Goal: Task Accomplishment & Management: Use online tool/utility

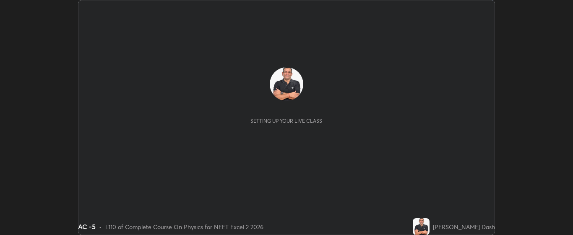
scroll to position [235, 573]
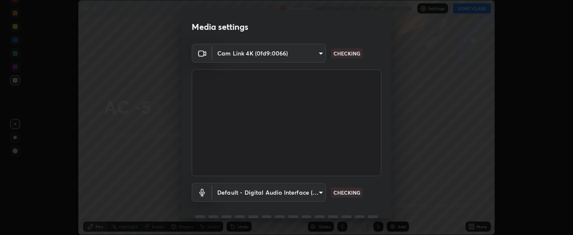
type input "bdf1d9f3bca52f971e18e8a0044631de21cc90e990e9184687b770e2af72e9a3"
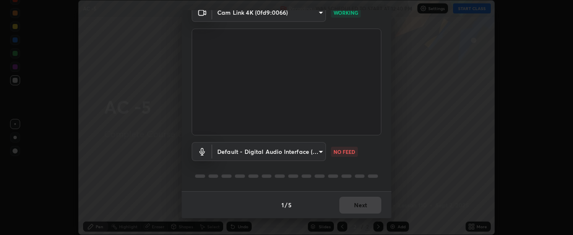
click at [320, 154] on body "Erase all AC -5 Recording WAS SCHEDULED TO START AT 12:40 PM Settings START CLA…" at bounding box center [286, 117] width 573 height 235
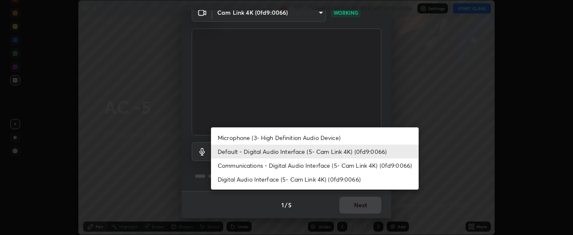
click at [327, 138] on li "Microphone (3- High Definition Audio Device)" at bounding box center [315, 138] width 208 height 14
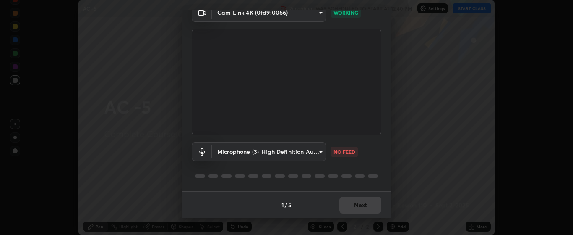
type input "c256b86daf01c560be4829c0f54a8eced1dcc955cc1284151957411a620cb3fd"
click at [363, 205] on button "Next" at bounding box center [361, 204] width 42 height 17
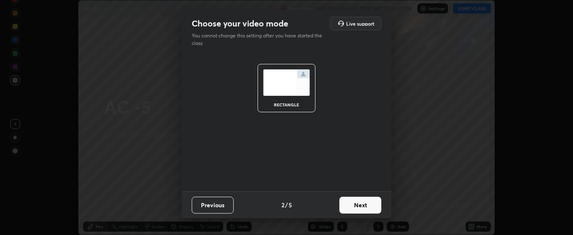
click at [362, 205] on button "Next" at bounding box center [361, 204] width 42 height 17
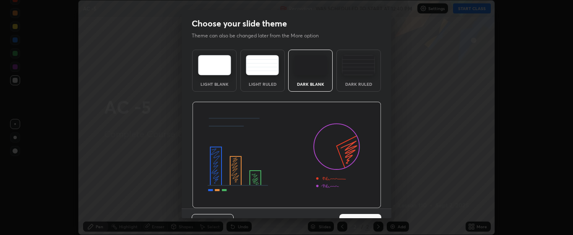
scroll to position [17, 0]
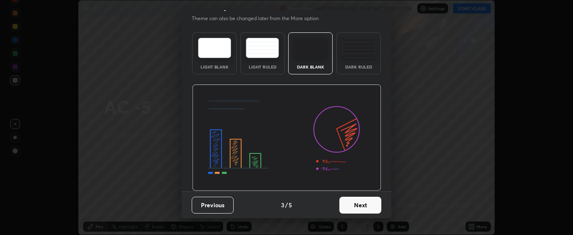
click at [366, 201] on button "Next" at bounding box center [361, 204] width 42 height 17
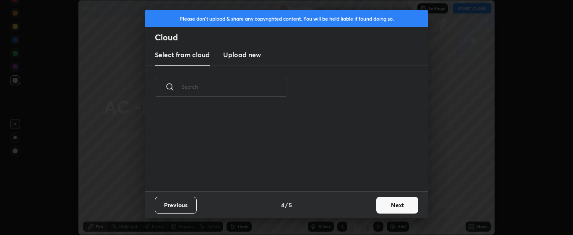
click at [387, 204] on button "Next" at bounding box center [398, 204] width 42 height 17
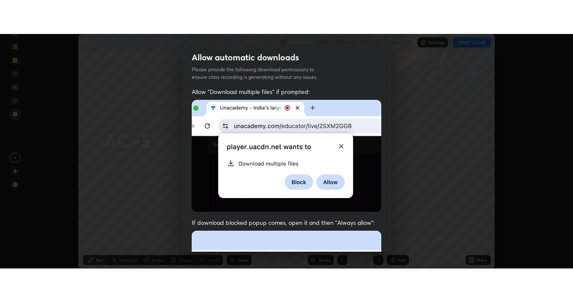
scroll to position [212, 0]
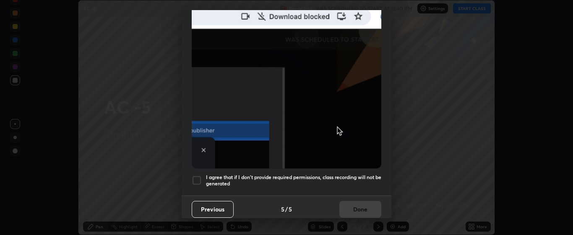
click at [200, 175] on div at bounding box center [197, 180] width 10 height 10
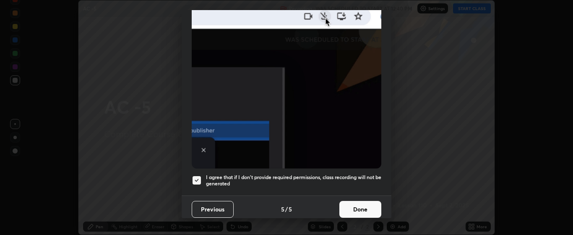
click at [361, 204] on button "Done" at bounding box center [361, 209] width 42 height 17
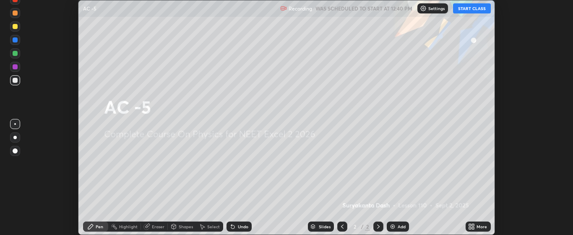
click at [398, 224] on div "Add" at bounding box center [402, 226] width 8 height 4
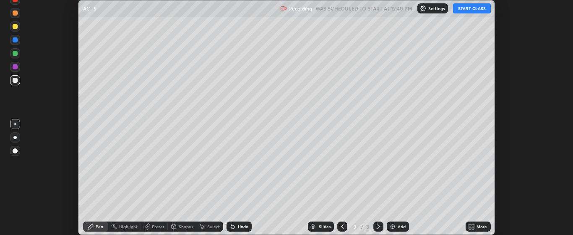
click at [471, 225] on icon at bounding box center [470, 225] width 2 height 2
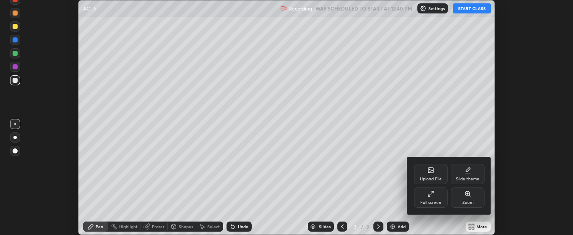
click at [437, 198] on div "Full screen" at bounding box center [431, 197] width 34 height 20
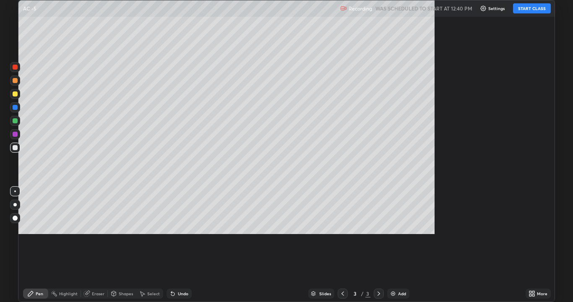
scroll to position [302, 573]
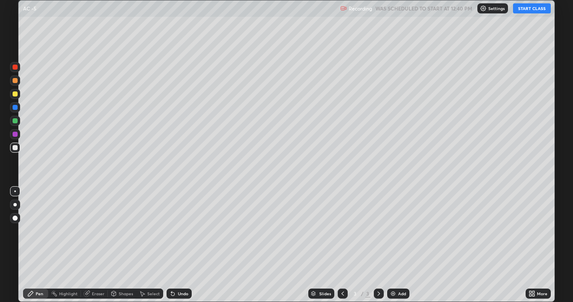
click at [528, 10] on button "START CLASS" at bounding box center [532, 8] width 38 height 10
click at [15, 78] on div at bounding box center [15, 80] width 5 height 5
click at [403, 234] on div "Add" at bounding box center [398, 294] width 22 height 10
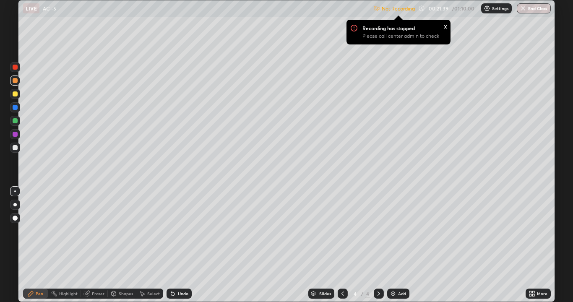
click at [181, 234] on div "Undo" at bounding box center [183, 294] width 10 height 4
click at [182, 234] on div "Undo" at bounding box center [183, 294] width 10 height 4
click at [181, 234] on div "Undo" at bounding box center [183, 294] width 10 height 4
click at [397, 234] on div "Add" at bounding box center [398, 294] width 22 height 10
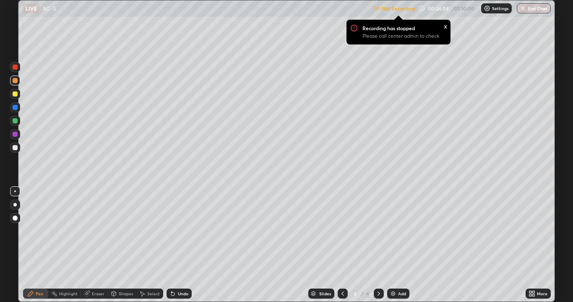
click at [141, 234] on icon at bounding box center [142, 293] width 7 height 7
click at [445, 25] on div "x" at bounding box center [445, 25] width 3 height 9
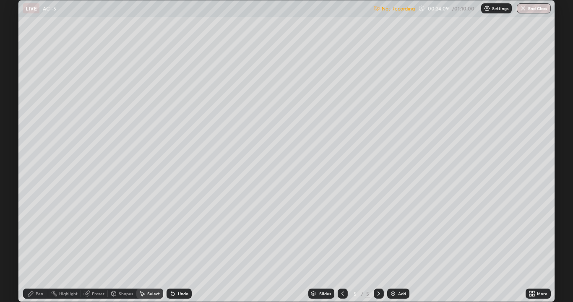
click at [40, 234] on div "Pen" at bounding box center [40, 294] width 8 height 4
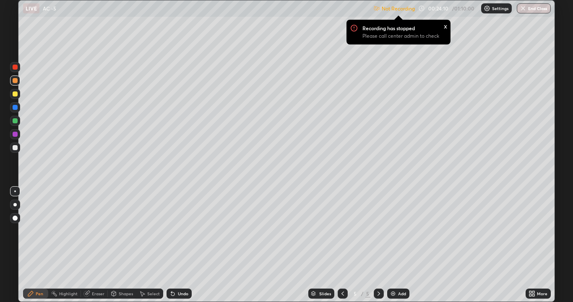
click at [446, 24] on div "x" at bounding box center [445, 25] width 3 height 9
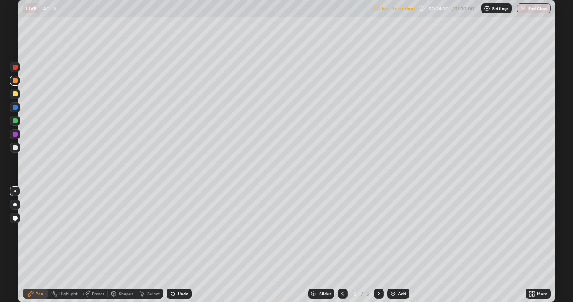
click at [183, 234] on div "Undo" at bounding box center [183, 294] width 10 height 4
click at [184, 234] on div "Undo" at bounding box center [183, 294] width 10 height 4
click at [186, 234] on div "Undo" at bounding box center [183, 294] width 10 height 4
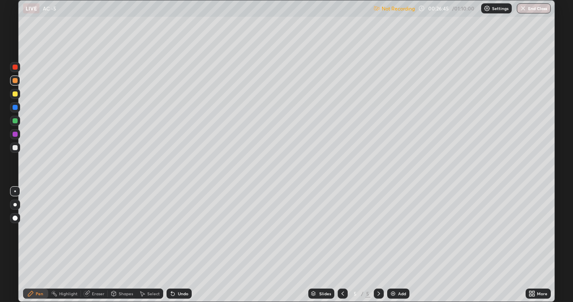
click at [99, 234] on div "Eraser" at bounding box center [98, 294] width 13 height 4
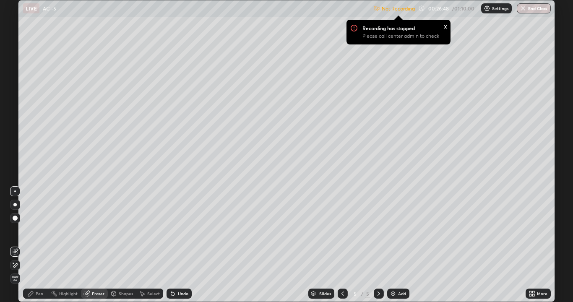
click at [40, 234] on div "Pen" at bounding box center [40, 294] width 8 height 4
click at [95, 234] on div "Eraser" at bounding box center [98, 294] width 13 height 4
click at [40, 234] on div "Pen" at bounding box center [40, 294] width 8 height 4
click at [98, 234] on div "Eraser" at bounding box center [98, 294] width 13 height 4
click at [44, 234] on div "Pen" at bounding box center [35, 294] width 25 height 10
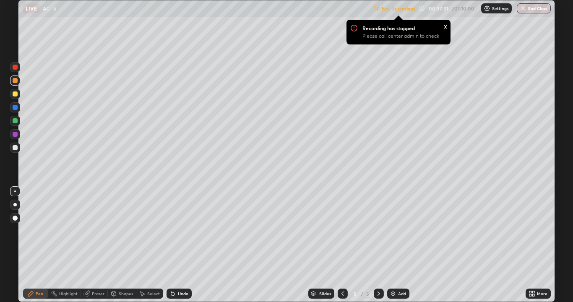
click at [343, 234] on div at bounding box center [343, 294] width 10 height 10
click at [342, 234] on icon at bounding box center [343, 293] width 7 height 7
click at [343, 234] on icon at bounding box center [343, 293] width 7 height 7
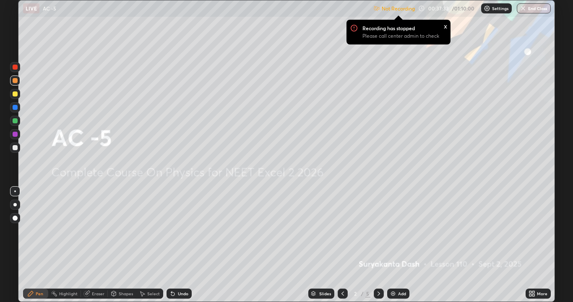
click at [379, 234] on icon at bounding box center [379, 293] width 7 height 7
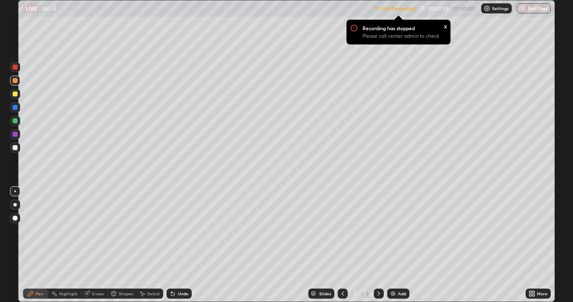
click at [377, 234] on icon at bounding box center [379, 293] width 7 height 7
click at [395, 234] on div "Add" at bounding box center [398, 294] width 22 height 10
click at [446, 26] on div "x" at bounding box center [445, 25] width 3 height 9
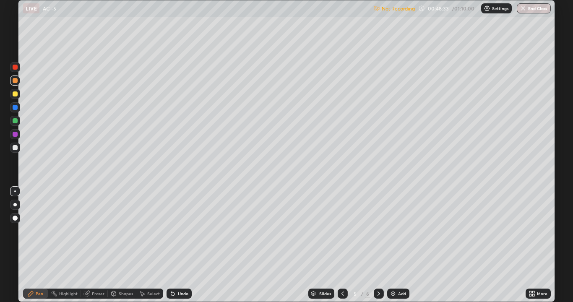
click at [13, 120] on div at bounding box center [15, 120] width 5 height 5
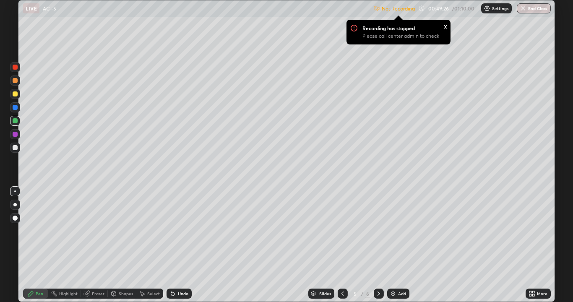
click at [445, 26] on div "x" at bounding box center [445, 25] width 3 height 9
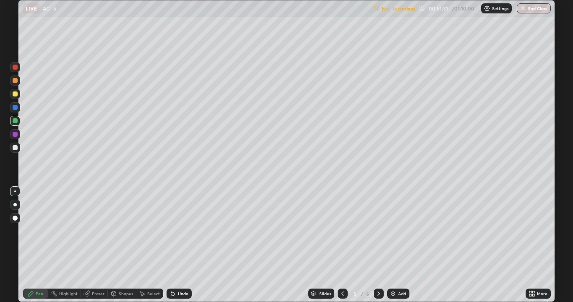
click at [396, 234] on div "Add" at bounding box center [398, 294] width 22 height 10
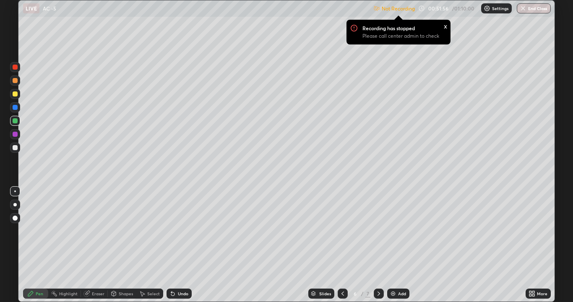
click at [345, 234] on div at bounding box center [343, 294] width 10 height 10
click at [378, 234] on icon at bounding box center [379, 293] width 7 height 7
click at [14, 94] on div at bounding box center [15, 94] width 5 height 5
click at [15, 121] on div at bounding box center [15, 120] width 5 height 5
click at [342, 234] on icon at bounding box center [343, 293] width 7 height 7
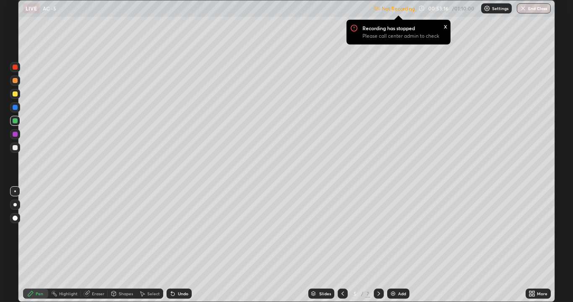
click at [377, 234] on icon at bounding box center [379, 293] width 7 height 7
click at [446, 27] on div "x" at bounding box center [445, 25] width 3 height 9
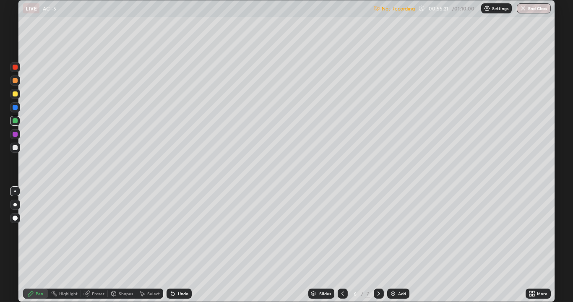
click at [15, 136] on div at bounding box center [15, 134] width 5 height 5
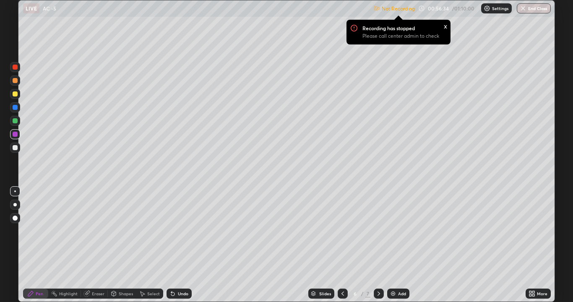
click at [344, 234] on div at bounding box center [343, 294] width 10 height 10
click at [380, 234] on div at bounding box center [379, 294] width 10 height 10
click at [343, 234] on icon at bounding box center [343, 293] width 7 height 7
click at [445, 26] on div "x" at bounding box center [445, 25] width 3 height 9
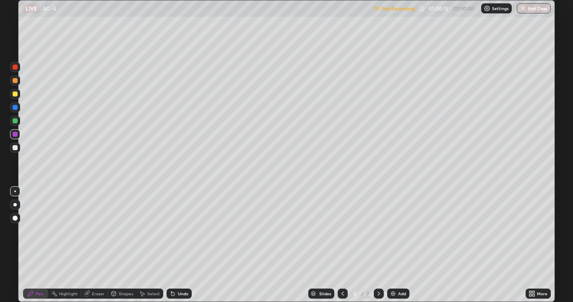
click at [377, 234] on icon at bounding box center [379, 293] width 7 height 7
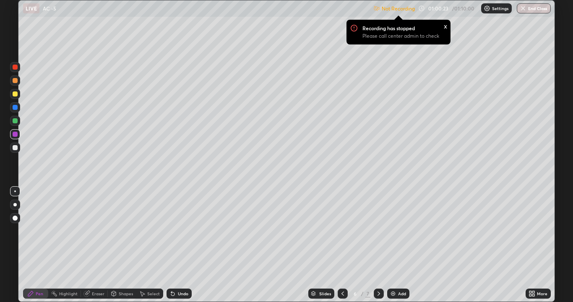
click at [447, 27] on div "x" at bounding box center [445, 25] width 3 height 9
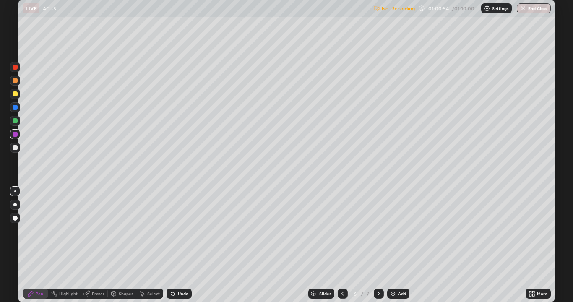
click at [342, 234] on icon at bounding box center [343, 293] width 7 height 7
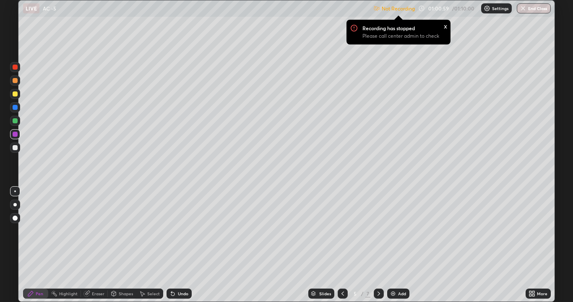
click at [324, 234] on div "Slides" at bounding box center [325, 294] width 12 height 4
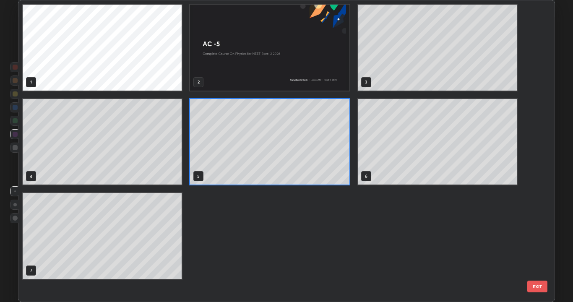
scroll to position [299, 532]
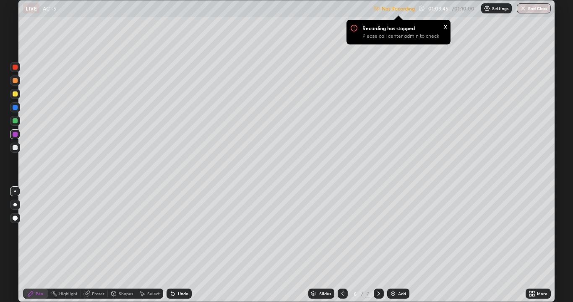
click at [445, 26] on div "x" at bounding box center [445, 25] width 3 height 9
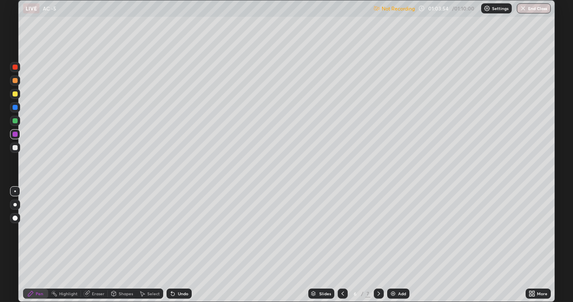
click at [546, 10] on button "End Class" at bounding box center [534, 8] width 34 height 10
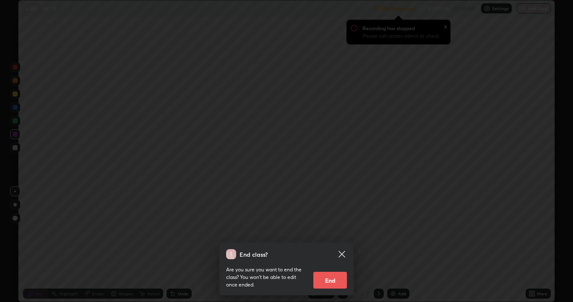
click at [444, 209] on div "End class? Are you sure you want to end the class? You won’t be able to edit on…" at bounding box center [286, 151] width 573 height 302
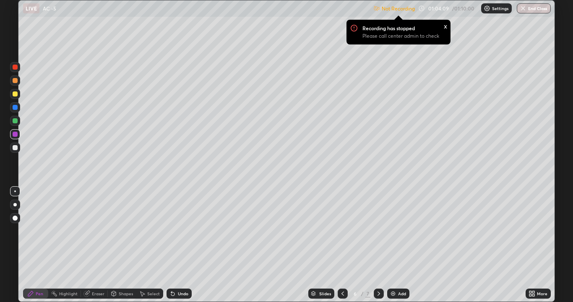
click at [445, 26] on div "x" at bounding box center [445, 25] width 3 height 9
click at [539, 10] on button "End Class" at bounding box center [534, 8] width 33 height 10
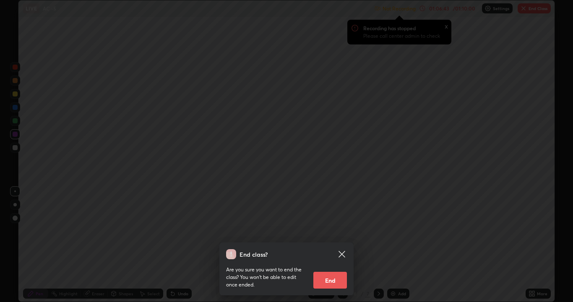
click at [395, 161] on div "End class? Are you sure you want to end the class? You won’t be able to edit on…" at bounding box center [286, 151] width 573 height 302
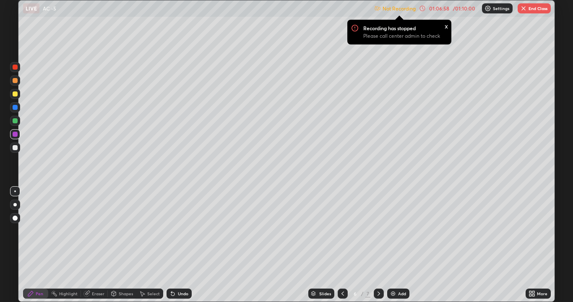
click at [531, 8] on button "End Class" at bounding box center [534, 8] width 33 height 10
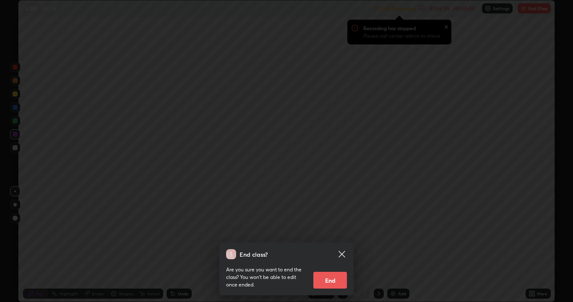
click at [337, 234] on button "End" at bounding box center [331, 280] width 34 height 17
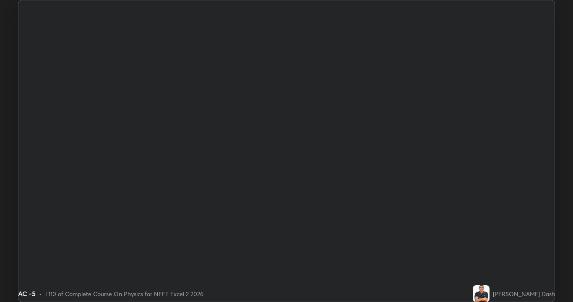
click at [334, 234] on div at bounding box center [286, 151] width 573 height 302
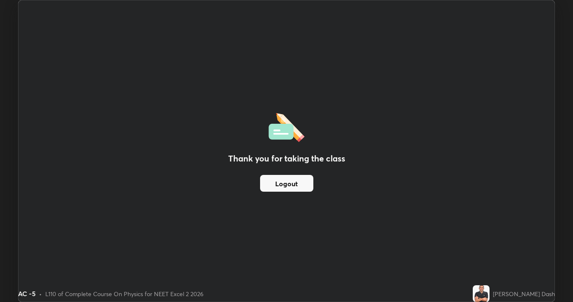
click at [311, 182] on button "Logout" at bounding box center [286, 183] width 53 height 17
click at [309, 187] on button "Logout" at bounding box center [286, 183] width 53 height 17
click at [306, 187] on button "Logout" at bounding box center [286, 183] width 53 height 17
click at [304, 184] on button "Logout" at bounding box center [286, 183] width 53 height 17
